Goal: Task Accomplishment & Management: Complete application form

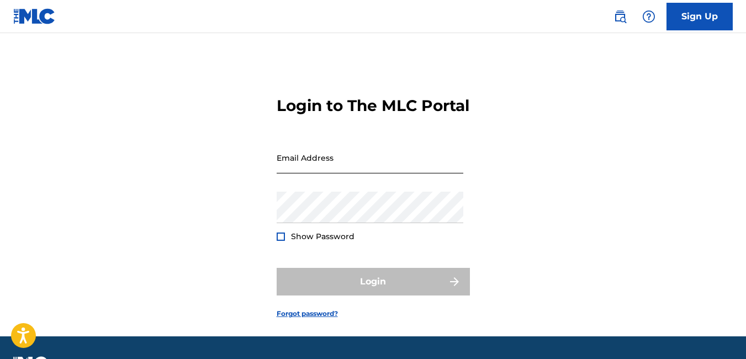
click at [350, 173] on input "Email Address" at bounding box center [370, 157] width 187 height 31
type input "[EMAIL_ADDRESS][DOMAIN_NAME]"
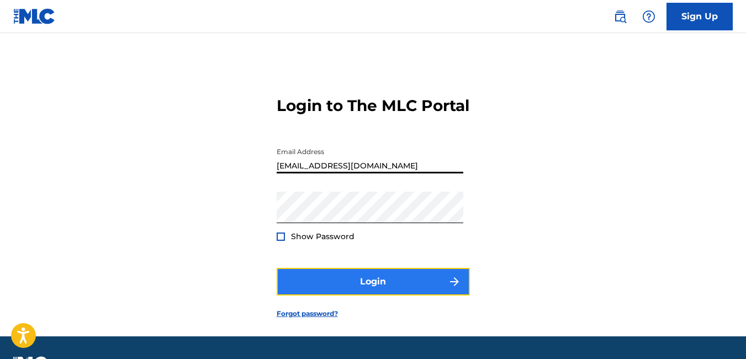
click at [310, 295] on button "Login" at bounding box center [373, 282] width 193 height 28
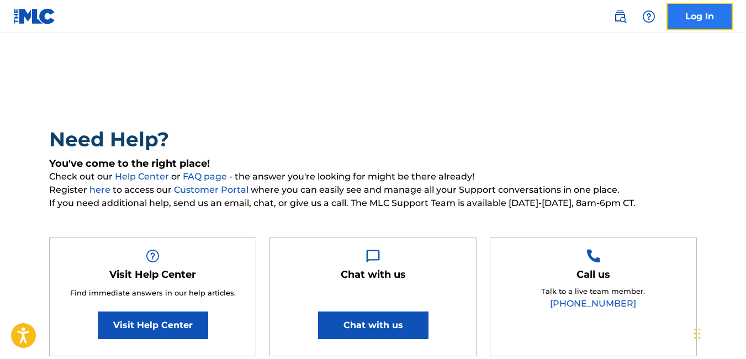
click at [709, 22] on link "Log In" at bounding box center [699, 17] width 66 height 28
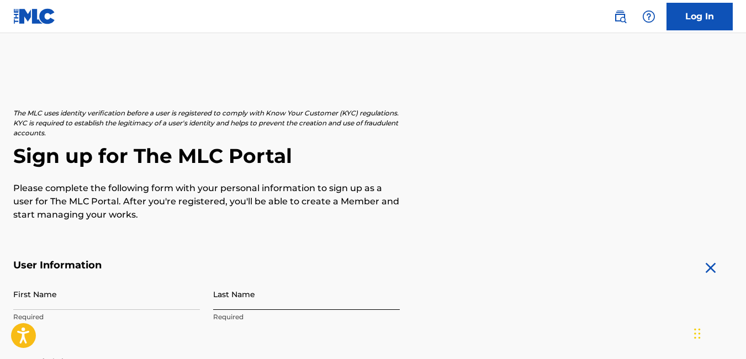
click at [284, 304] on input "Last Name" at bounding box center [306, 293] width 187 height 31
type input "[PERSON_NAME]"
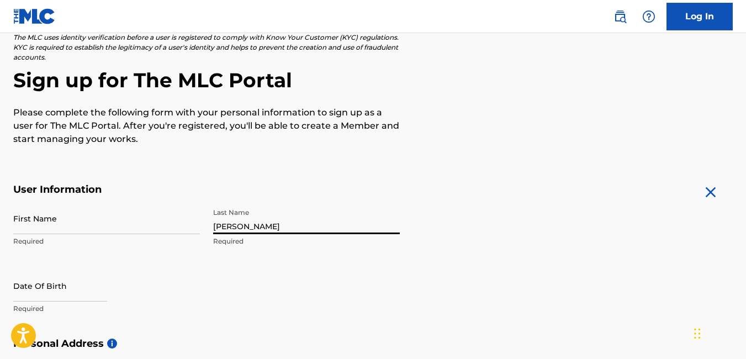
scroll to position [218, 0]
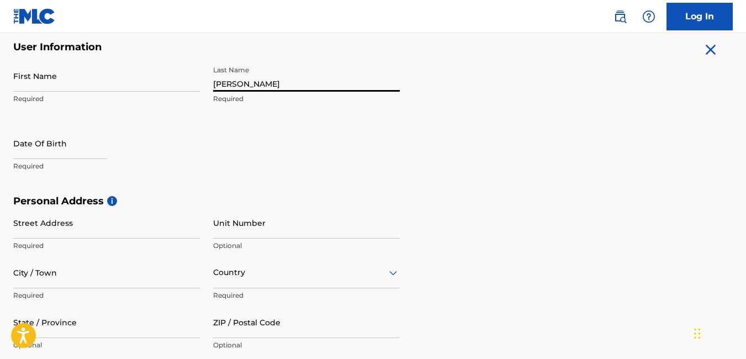
click at [231, 84] on input "[PERSON_NAME]" at bounding box center [306, 75] width 187 height 31
type input "[PERSON_NAME]"
type input "[GEOGRAPHIC_DATA]"
type input "[EMAIL_ADDRESS][DOMAIN_NAME]"
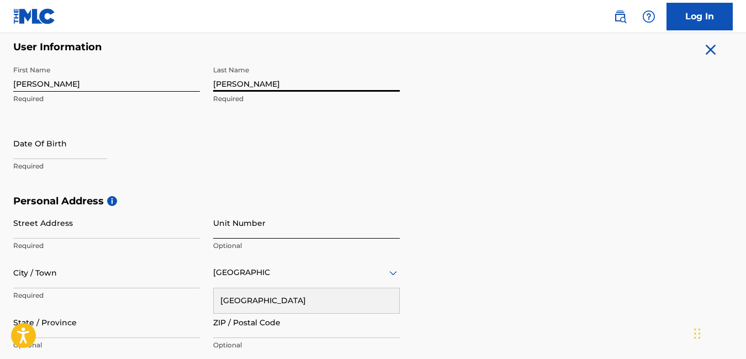
type input "[PERSON_NAME]"
click at [329, 227] on input "Unit Number" at bounding box center [306, 222] width 187 height 31
type input "e10"
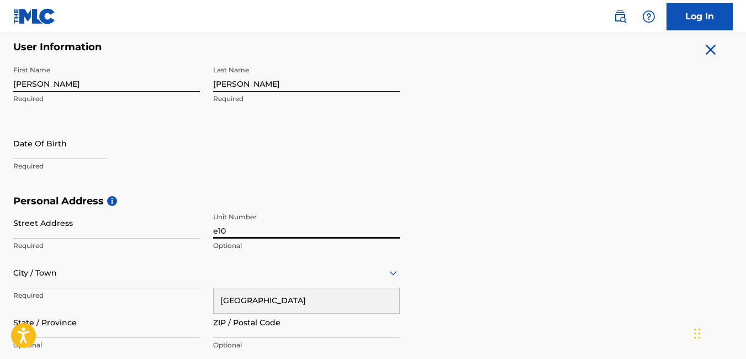
click at [394, 275] on icon at bounding box center [392, 272] width 13 height 13
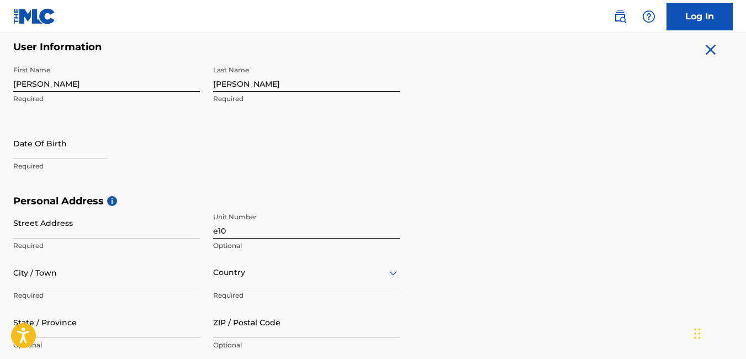
click at [321, 276] on div "option , selected. Select is focused ,type to refine list, press Down to open t…" at bounding box center [306, 272] width 187 height 31
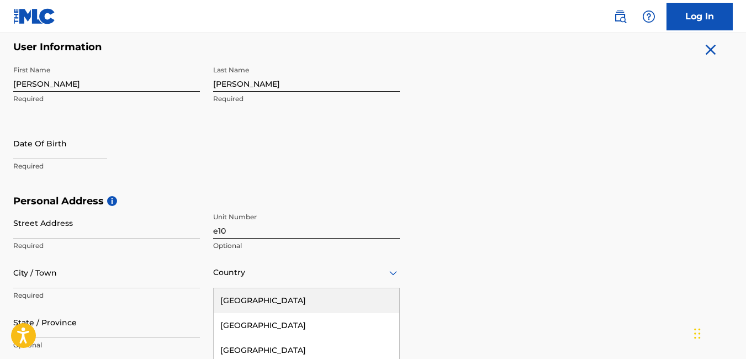
scroll to position [314, 0]
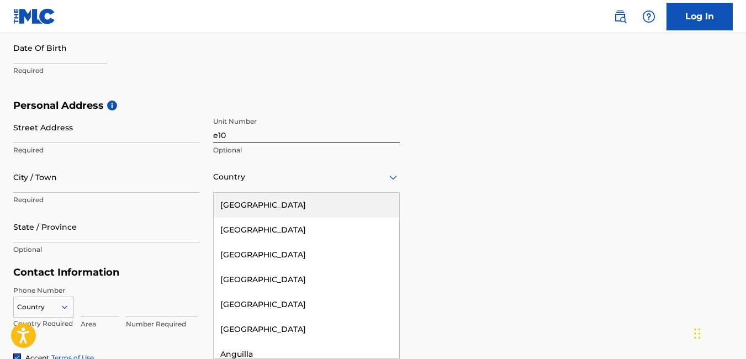
click at [269, 201] on div "[GEOGRAPHIC_DATA]" at bounding box center [306, 205] width 185 height 25
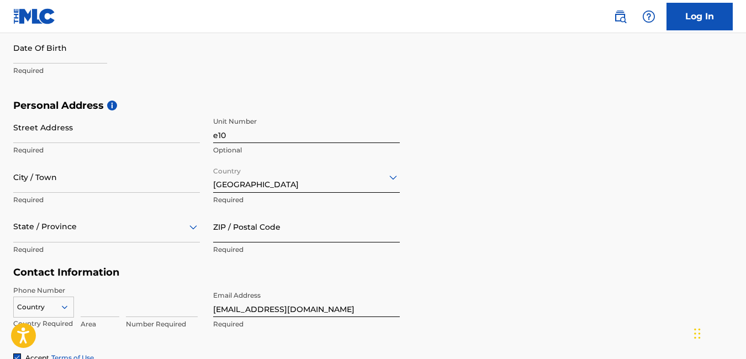
click at [234, 233] on input "ZIP / Postal Code" at bounding box center [306, 226] width 187 height 31
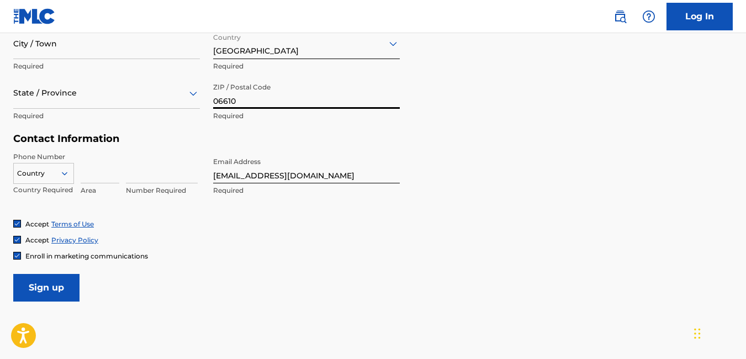
scroll to position [504, 0]
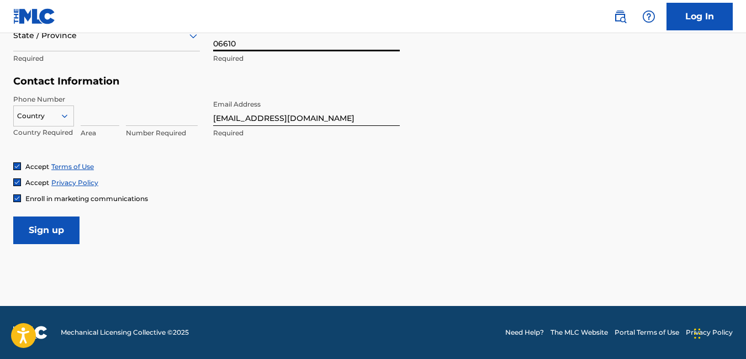
type input "06610"
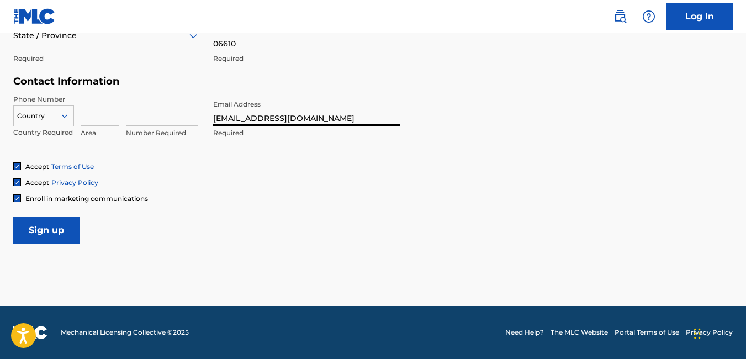
click at [344, 120] on input "[EMAIL_ADDRESS][DOMAIN_NAME]" at bounding box center [306, 109] width 187 height 31
type input "United States"
click at [13, 216] on input "Sign up" at bounding box center [46, 230] width 66 height 28
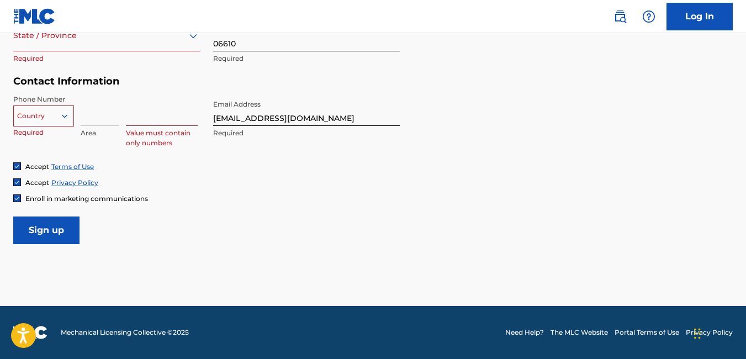
scroll to position [262, 0]
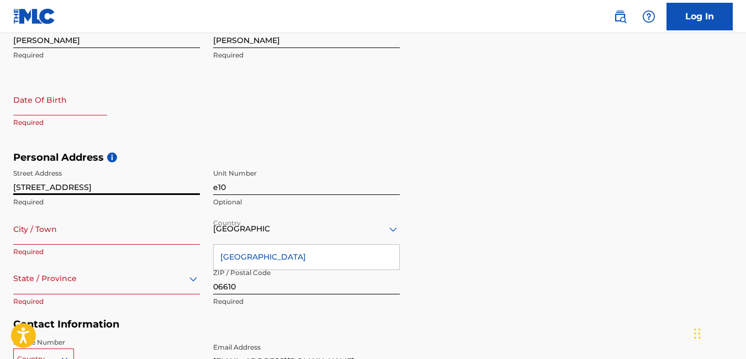
type input "655 Palisade Ave"
click at [113, 236] on input "City / Town" at bounding box center [106, 228] width 187 height 31
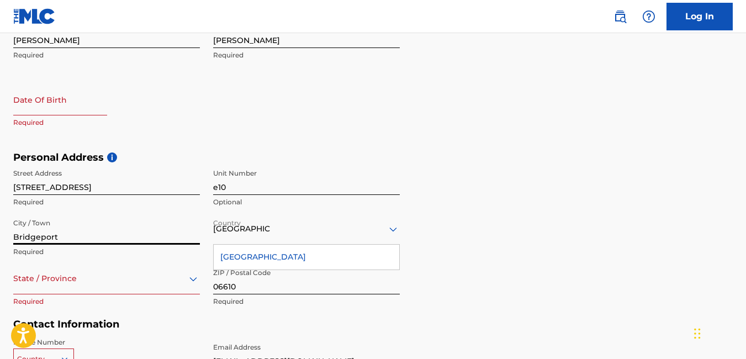
type input "Bridgeport"
click at [23, 274] on div "State / Province" at bounding box center [106, 278] width 187 height 31
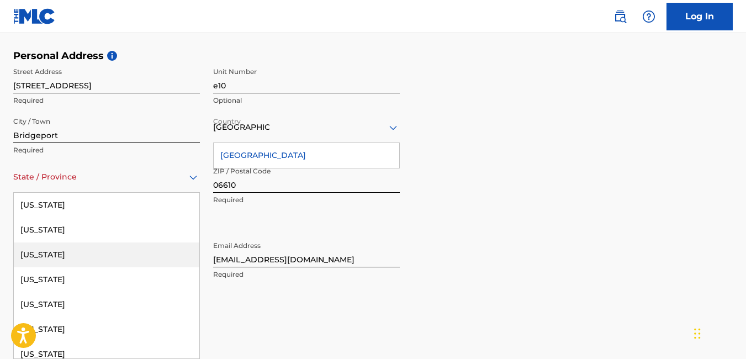
scroll to position [117, 0]
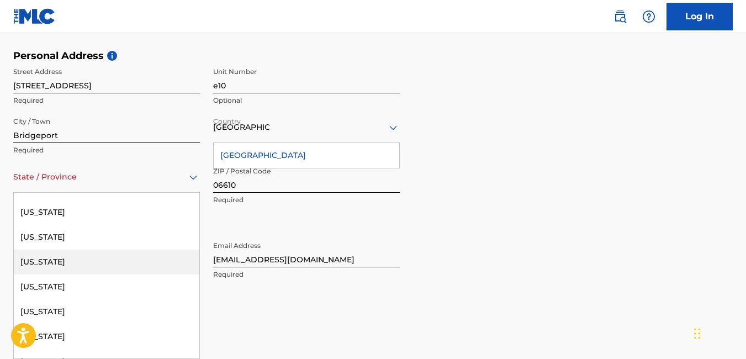
click at [62, 259] on div "Connecticut" at bounding box center [106, 261] width 185 height 25
click at [62, 259] on div "Country" at bounding box center [43, 255] width 61 height 17
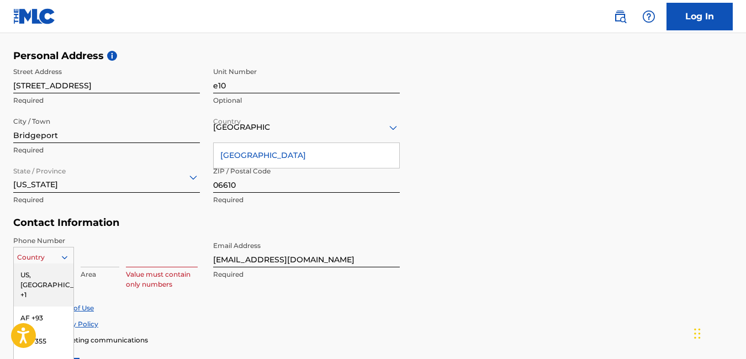
scroll to position [434, 0]
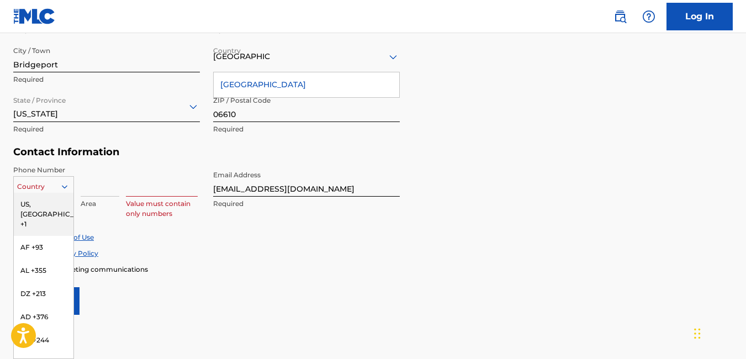
click at [23, 205] on div "US, CA +1" at bounding box center [44, 214] width 60 height 43
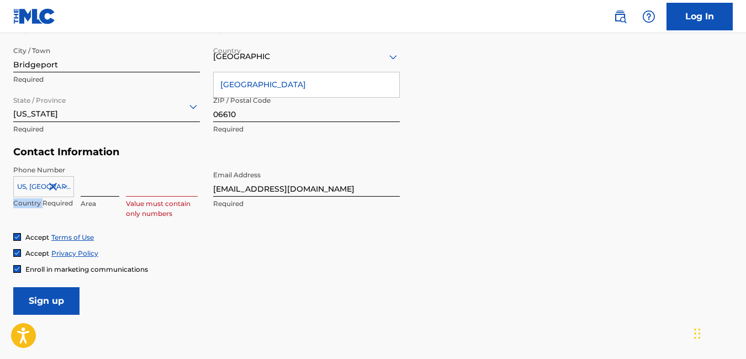
click at [94, 181] on input at bounding box center [100, 180] width 39 height 31
type input "203"
click at [172, 188] on input at bounding box center [162, 180] width 72 height 31
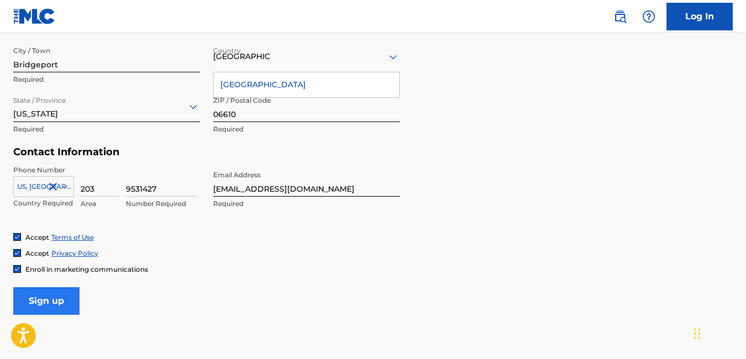
type input "9531427"
click at [62, 299] on input "Sign up" at bounding box center [46, 301] width 66 height 28
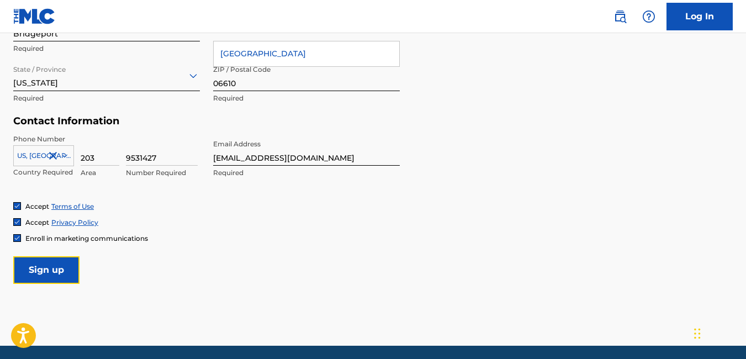
scroll to position [504, 0]
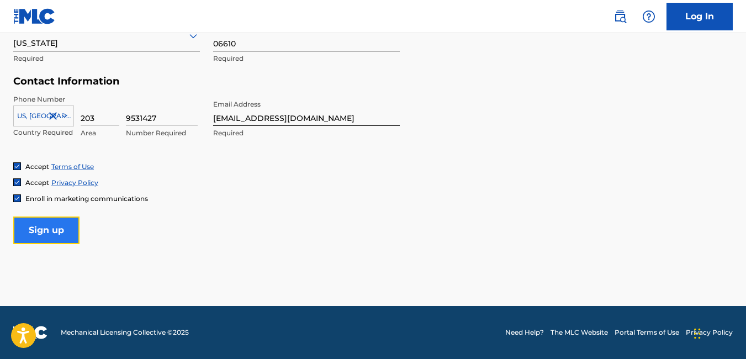
click at [29, 224] on input "Sign up" at bounding box center [46, 230] width 66 height 28
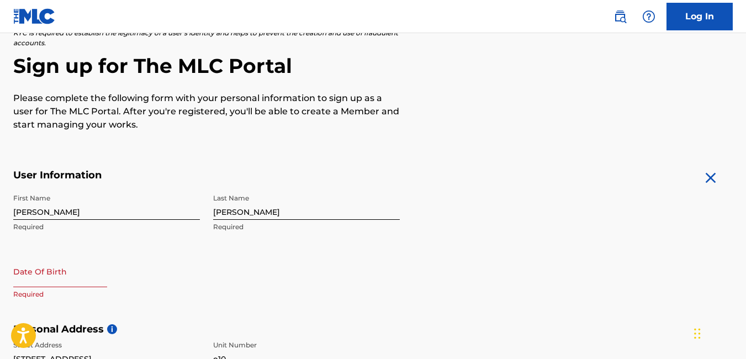
scroll to position [0, 0]
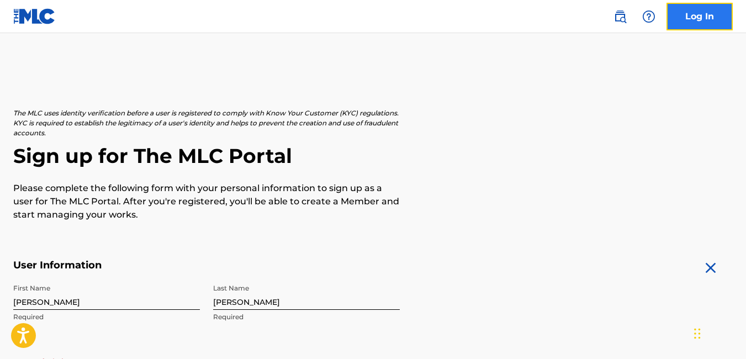
click at [696, 15] on link "Log In" at bounding box center [699, 17] width 66 height 28
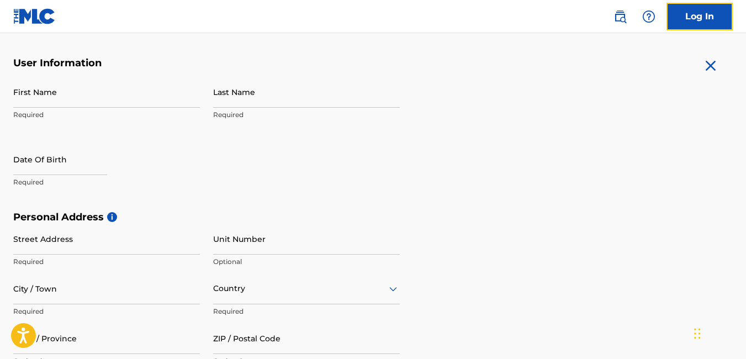
scroll to position [203, 0]
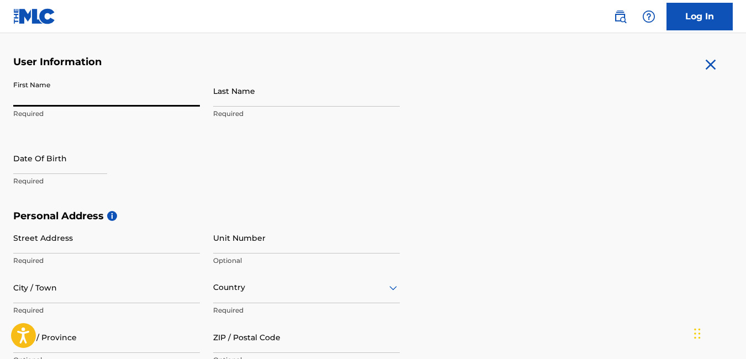
click at [79, 86] on input "First Name" at bounding box center [106, 90] width 187 height 31
type input "Robert"
type input "Chappell"
type input "e10"
type input "United States"
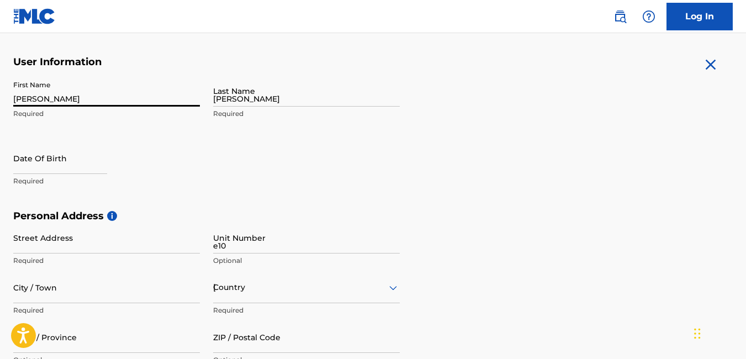
type input "06610"
type input "[EMAIL_ADDRESS][DOMAIN_NAME]"
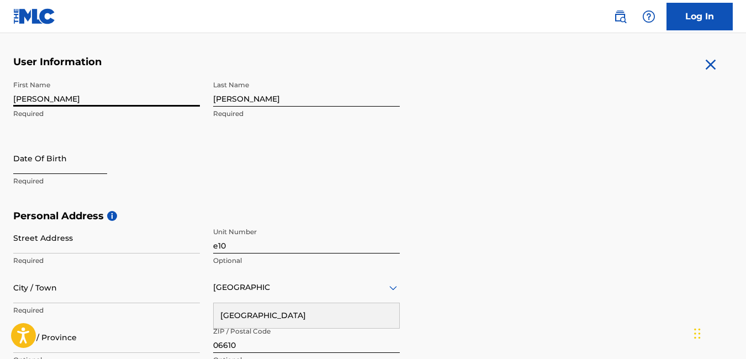
click at [61, 165] on input "text" at bounding box center [60, 157] width 94 height 31
select select "8"
select select "2025"
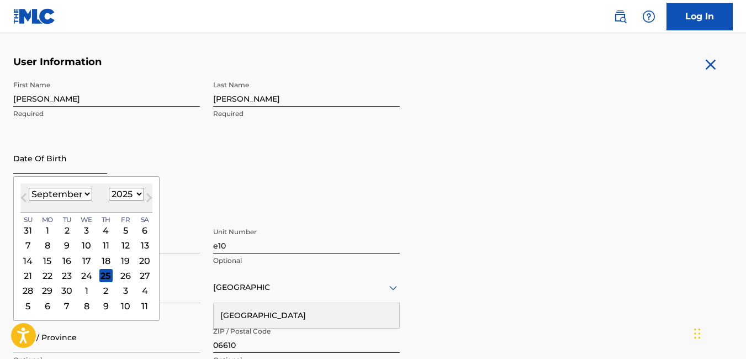
click at [101, 150] on input "text" at bounding box center [60, 157] width 94 height 31
click at [85, 196] on select "January February March April May June July August September October November De…" at bounding box center [60, 194] width 63 height 13
select select "6"
click at [29, 188] on select "January February March April May June July August September October November De…" at bounding box center [60, 194] width 63 height 13
click at [135, 191] on select "1899 1900 1901 1902 1903 1904 1905 1906 1907 1908 1909 1910 1911 1912 1913 1914…" at bounding box center [126, 194] width 35 height 13
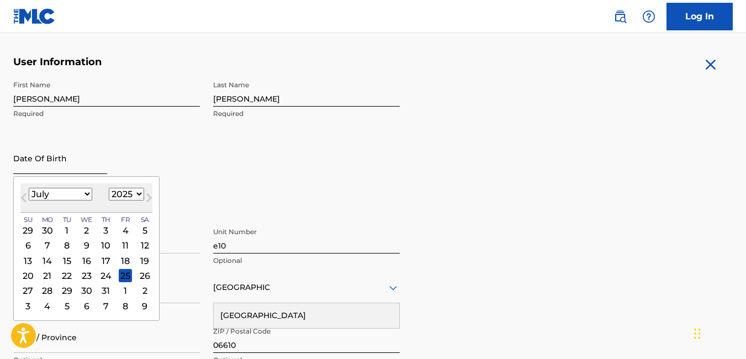
select select "1976"
click at [109, 188] on select "1899 1900 1901 1902 1903 1904 1905 1906 1907 1908 1909 1910 1911 1912 1913 1914…" at bounding box center [126, 194] width 35 height 13
click at [88, 262] on div "14" at bounding box center [86, 260] width 13 height 13
type input "July 14 1976"
click at [88, 262] on p "Required" at bounding box center [106, 261] width 187 height 10
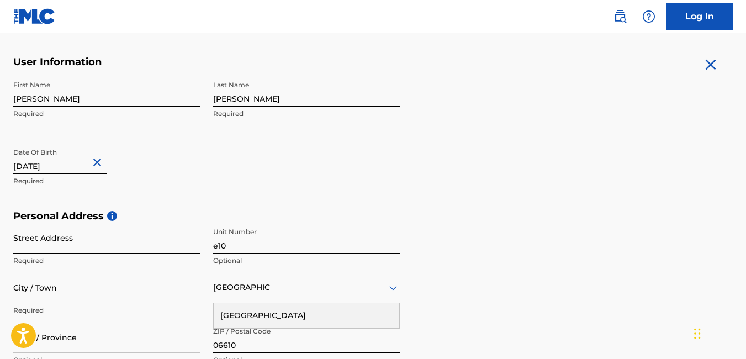
click at [100, 246] on input "Street Address" at bounding box center [106, 237] width 187 height 31
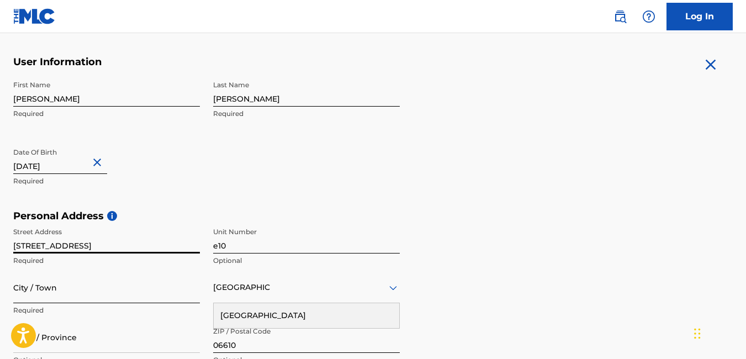
type input "655 Palisade Aver"
click at [67, 291] on input "City / Town" at bounding box center [106, 287] width 187 height 31
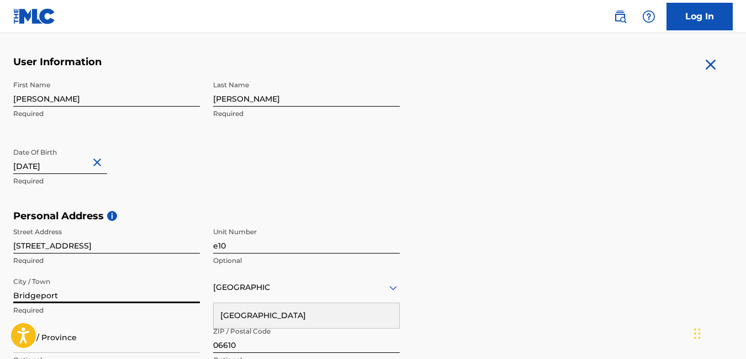
type input "Bridgeport"
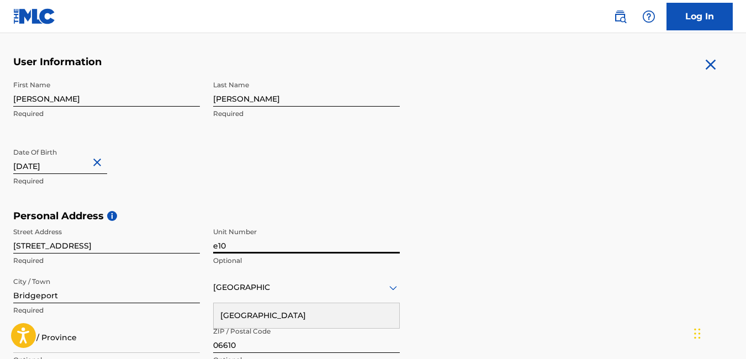
click at [279, 240] on input "e10" at bounding box center [306, 237] width 187 height 31
type input "e"
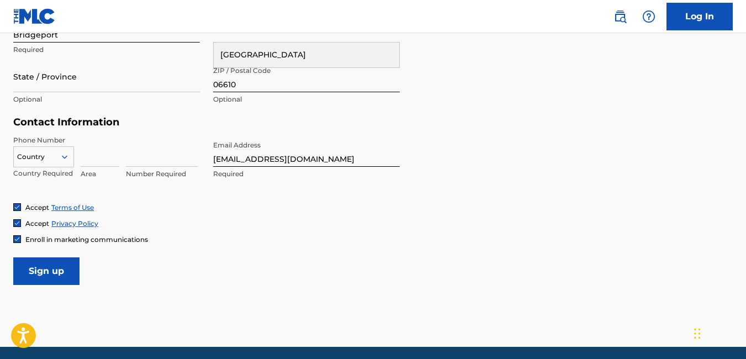
scroll to position [504, 0]
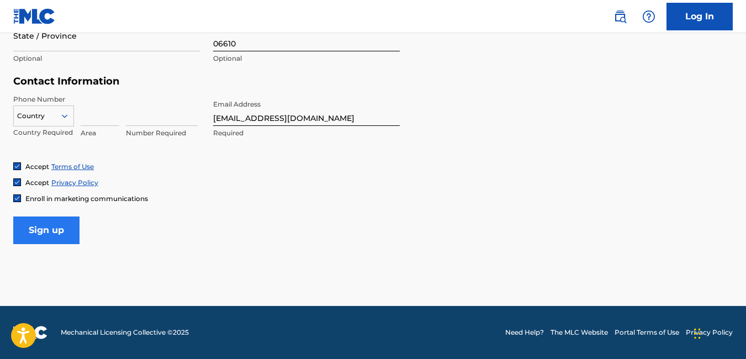
type input "E19"
click at [25, 236] on input "Sign up" at bounding box center [46, 230] width 66 height 28
click at [25, 51] on input "State / Province" at bounding box center [106, 35] width 187 height 31
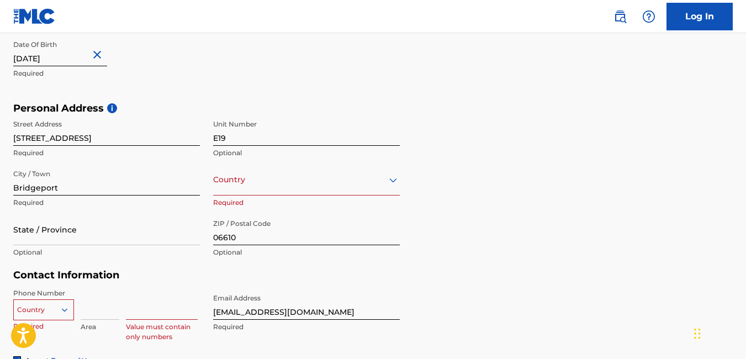
click at [158, 140] on input "655 Palisade Aver" at bounding box center [106, 129] width 187 height 31
click at [158, 140] on input "655 Palisade Ave" at bounding box center [106, 129] width 187 height 31
type input "655 Palisade Ave"
click at [274, 185] on div "Country" at bounding box center [306, 179] width 187 height 31
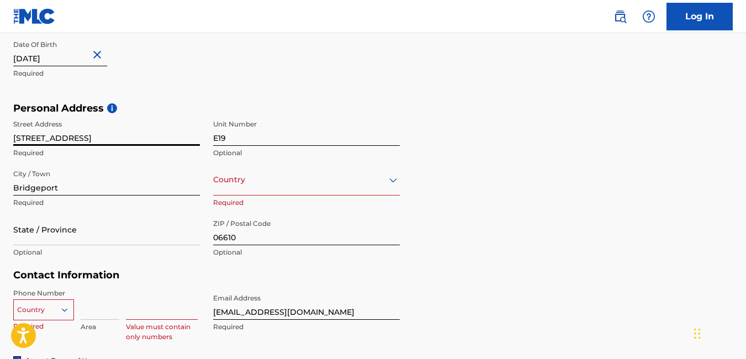
click at [274, 185] on div "Country" at bounding box center [306, 179] width 187 height 31
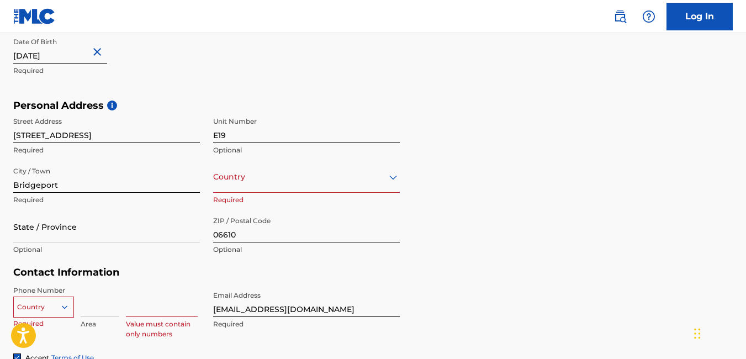
click at [274, 185] on div "Country" at bounding box center [306, 176] width 187 height 31
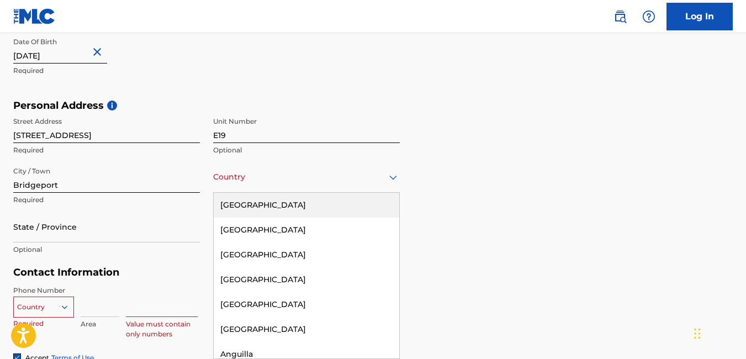
click at [270, 211] on div "United States" at bounding box center [306, 205] width 185 height 25
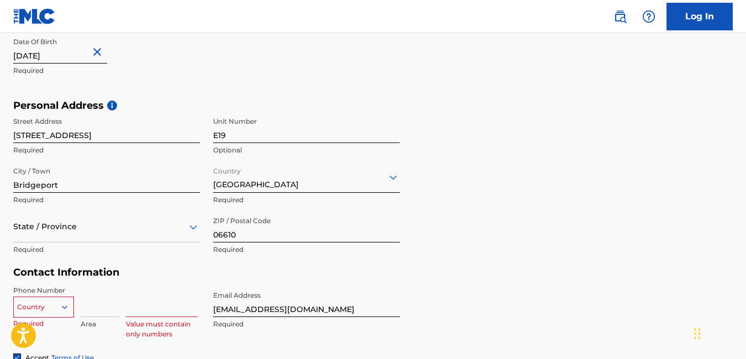
click at [91, 225] on div "State / Province" at bounding box center [106, 226] width 187 height 31
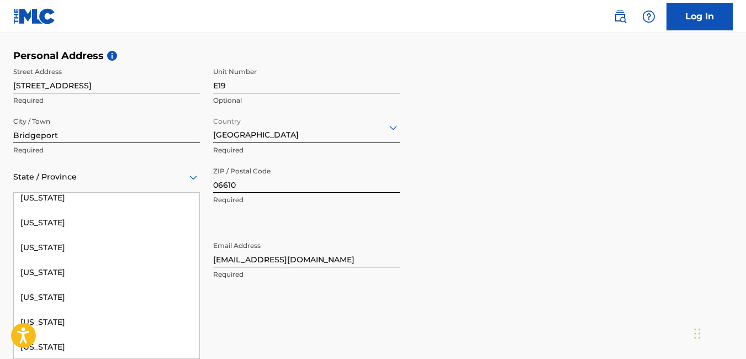
scroll to position [151, 0]
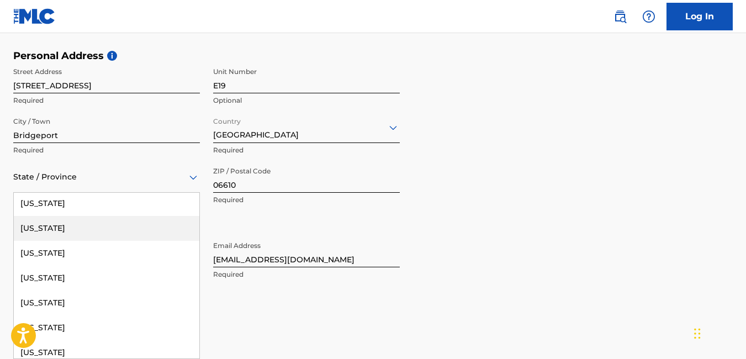
click at [67, 229] on div "Connecticut" at bounding box center [106, 228] width 185 height 25
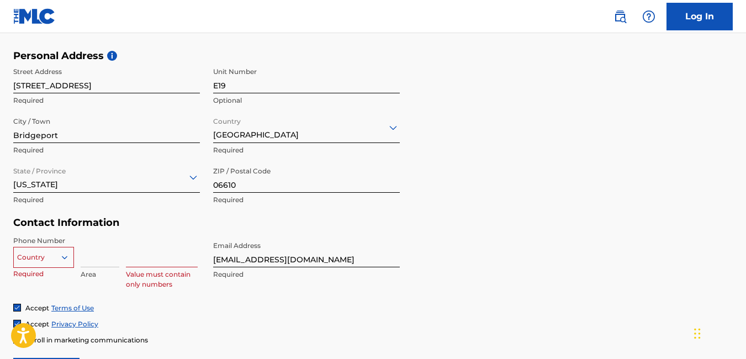
click at [66, 229] on h5 "Contact Information" at bounding box center [206, 222] width 386 height 13
click at [67, 253] on div "Country" at bounding box center [43, 255] width 61 height 17
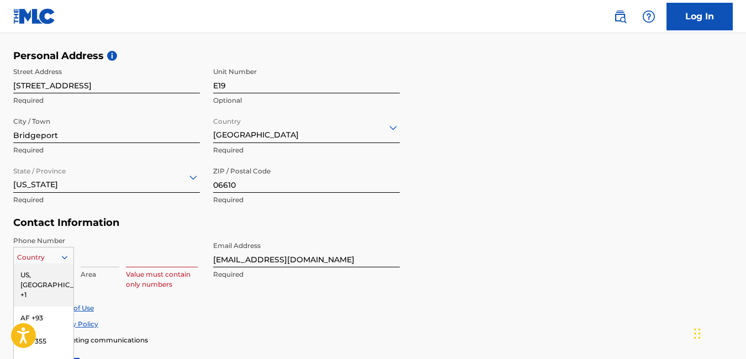
scroll to position [434, 0]
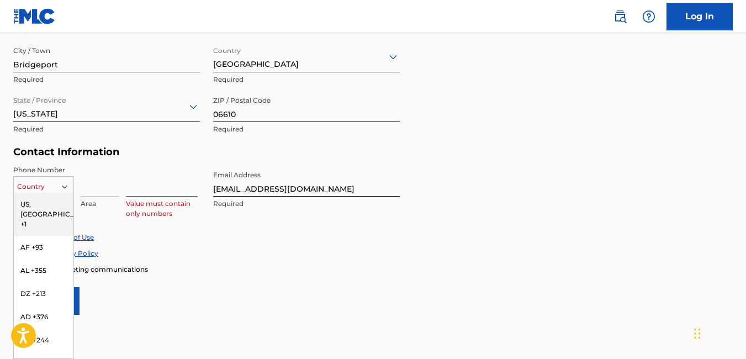
click at [36, 206] on div "US, CA +1" at bounding box center [44, 214] width 60 height 43
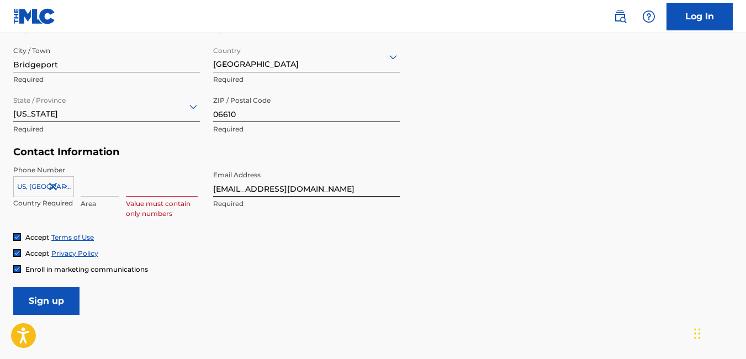
click at [146, 169] on input at bounding box center [162, 180] width 72 height 31
click at [146, 177] on input at bounding box center [162, 180] width 72 height 31
type input "2039531427"
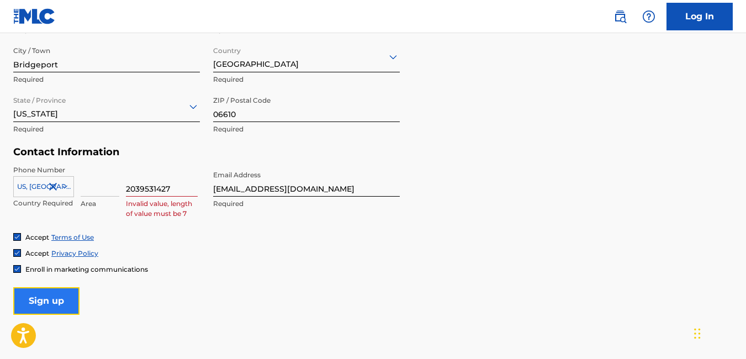
click at [28, 295] on input "Sign up" at bounding box center [46, 301] width 66 height 28
type input "203"
click at [171, 187] on input "2039531427" at bounding box center [162, 180] width 72 height 31
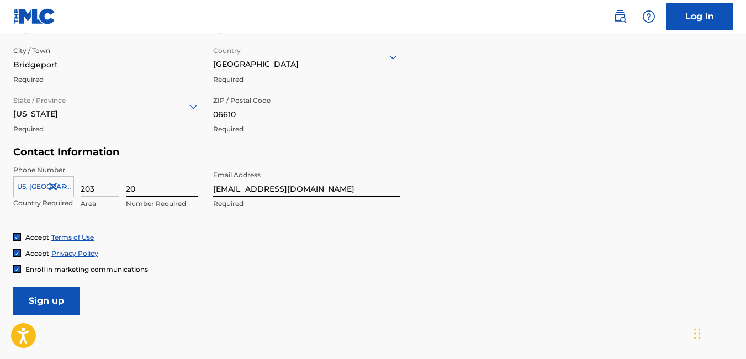
type input "2"
type input "9531427"
click at [49, 301] on input "Sign up" at bounding box center [46, 301] width 66 height 28
click at [317, 188] on input "[EMAIL_ADDRESS][DOMAIN_NAME]" at bounding box center [306, 180] width 187 height 31
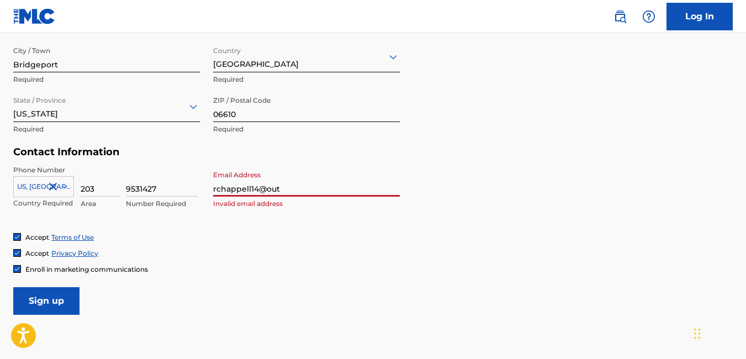
type input "rchappell14@outlook.com"
type input "United States"
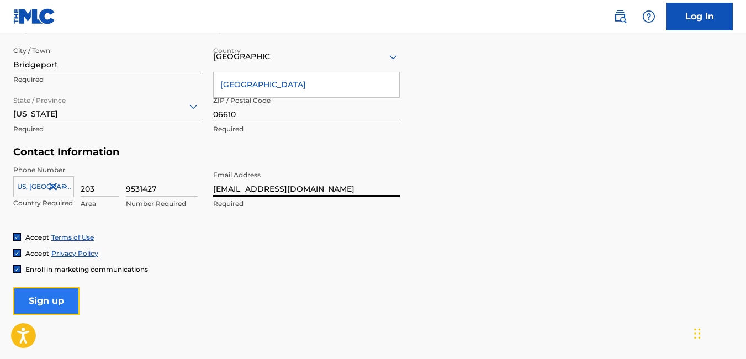
click at [68, 295] on input "Sign up" at bounding box center [46, 301] width 66 height 28
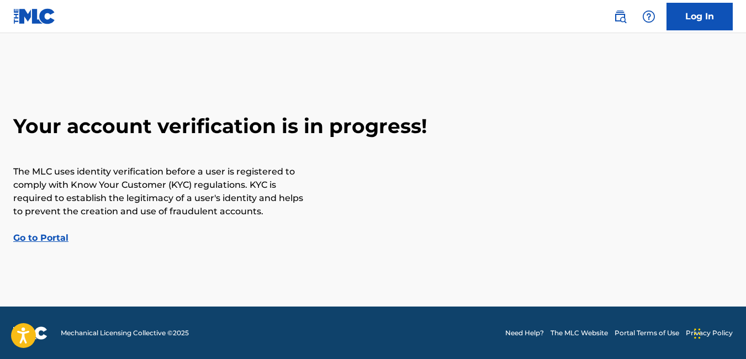
drag, startPoint x: 68, startPoint y: 295, endPoint x: 37, endPoint y: 240, distance: 63.7
click at [37, 240] on link "Go to Portal" at bounding box center [40, 237] width 55 height 10
click at [37, 240] on div "Log In Your account verification is in progress! The MLC uses identity verifica…" at bounding box center [373, 179] width 746 height 359
